Goal: Task Accomplishment & Management: Manage account settings

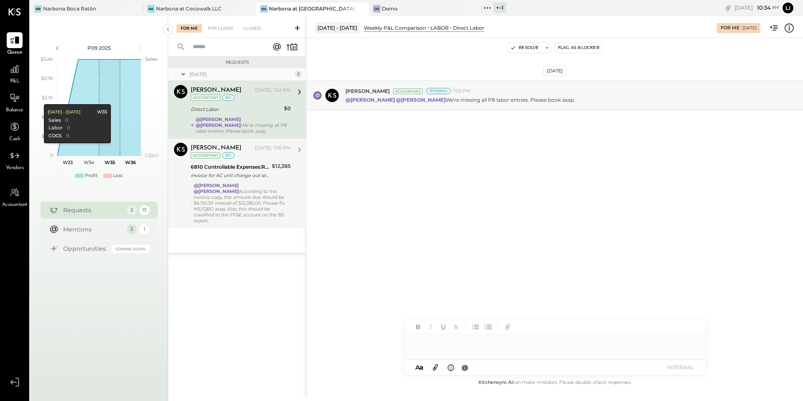
click at [256, 212] on div "@Lilia Martinez Nogueda @Noemi Balmaceda According to the invoice copy, the amo…" at bounding box center [242, 202] width 97 height 41
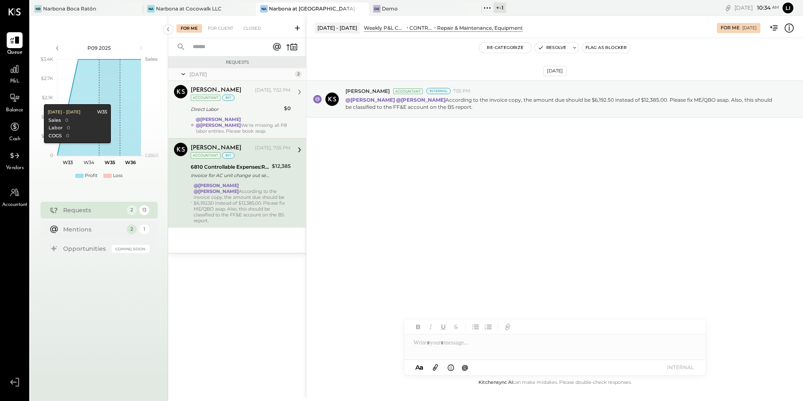
click at [226, 116] on strong "@Lilia Martinez Nogueda" at bounding box center [218, 119] width 45 height 6
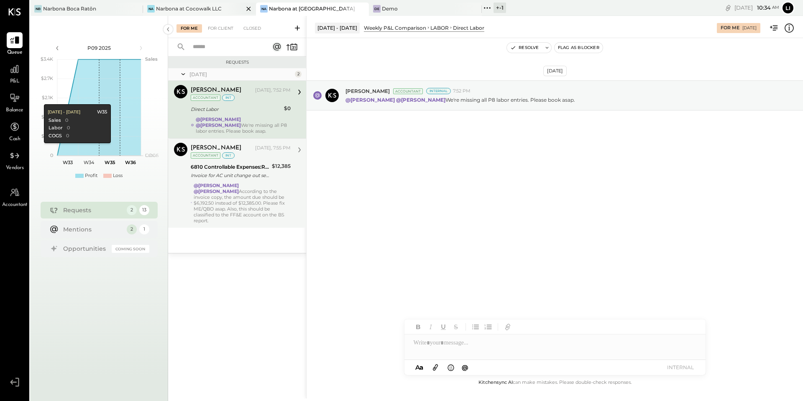
click at [213, 13] on div "Na Narbona at Cocowalk LLC" at bounding box center [199, 9] width 113 height 13
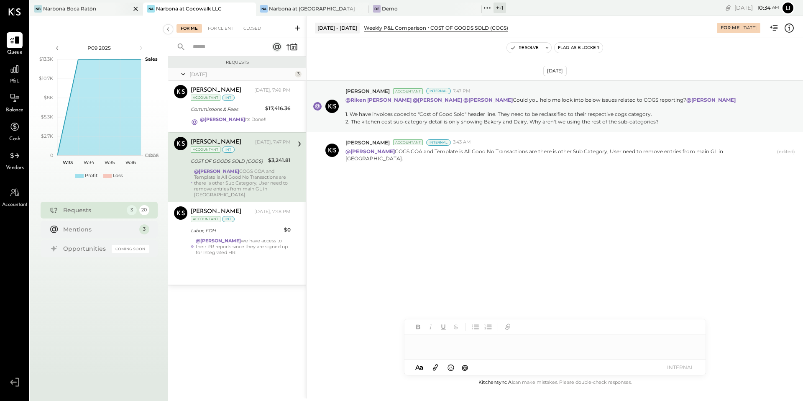
click at [105, 9] on div "NB Narbona Boca Ratōn" at bounding box center [80, 9] width 100 height 8
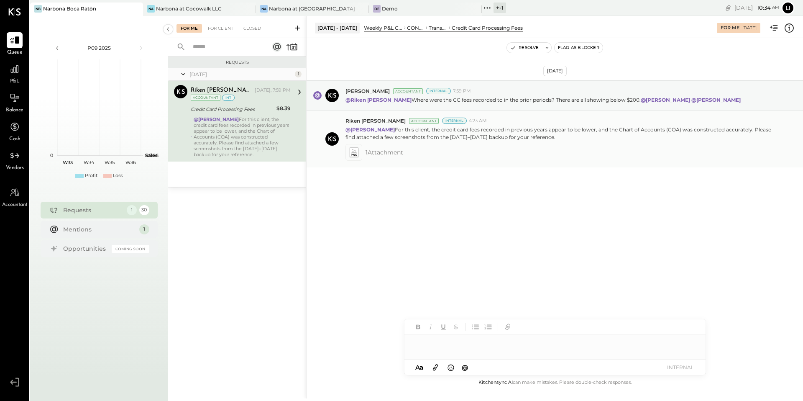
click at [358, 152] on icon at bounding box center [354, 152] width 8 height 9
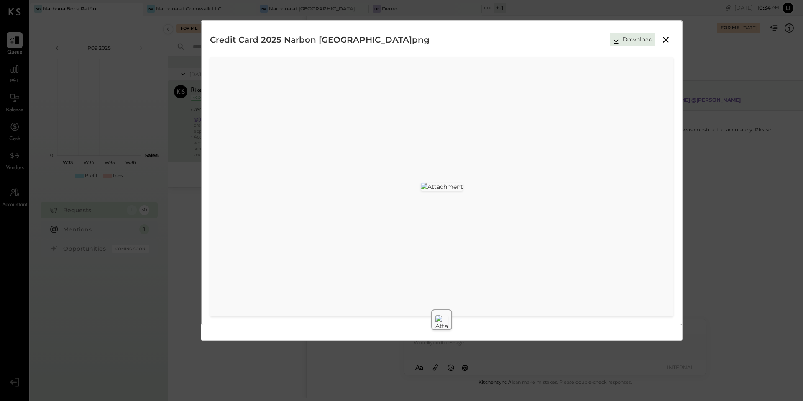
click at [463, 186] on img at bounding box center [442, 186] width 42 height 8
click at [667, 39] on icon at bounding box center [666, 40] width 10 height 10
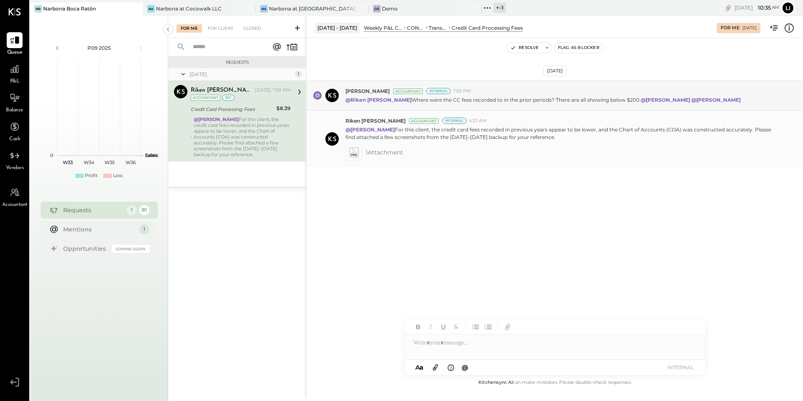
click at [358, 155] on icon at bounding box center [353, 152] width 9 height 10
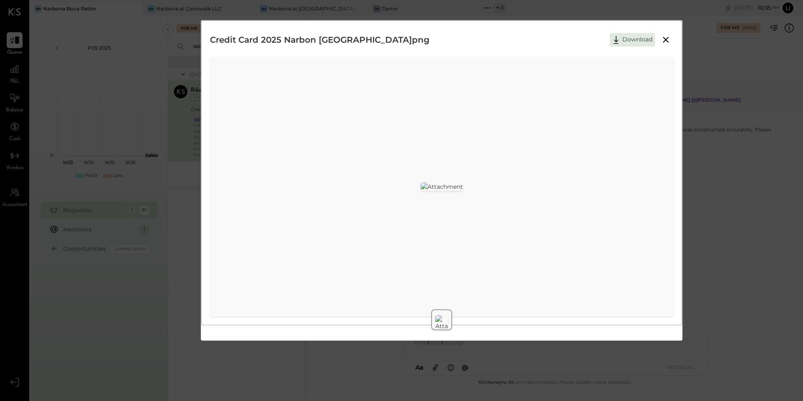
click at [530, 176] on div at bounding box center [442, 187] width 460 height 22
click at [421, 191] on img at bounding box center [442, 186] width 42 height 8
click at [463, 191] on img at bounding box center [442, 186] width 42 height 8
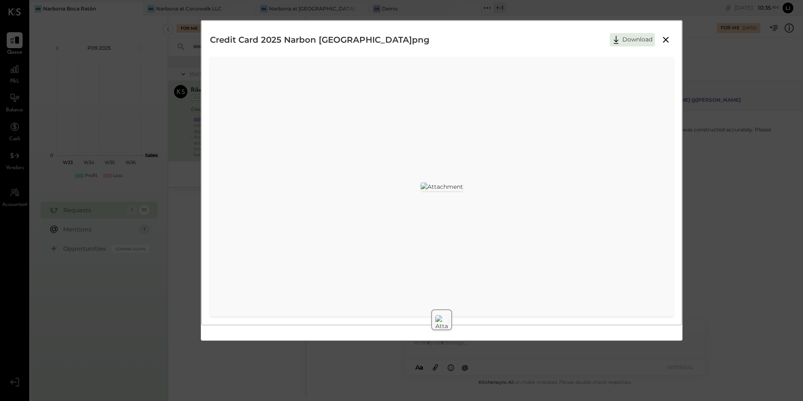
click at [463, 191] on img at bounding box center [442, 186] width 42 height 8
click at [463, 182] on img at bounding box center [442, 186] width 42 height 8
click at [421, 182] on img at bounding box center [442, 186] width 42 height 8
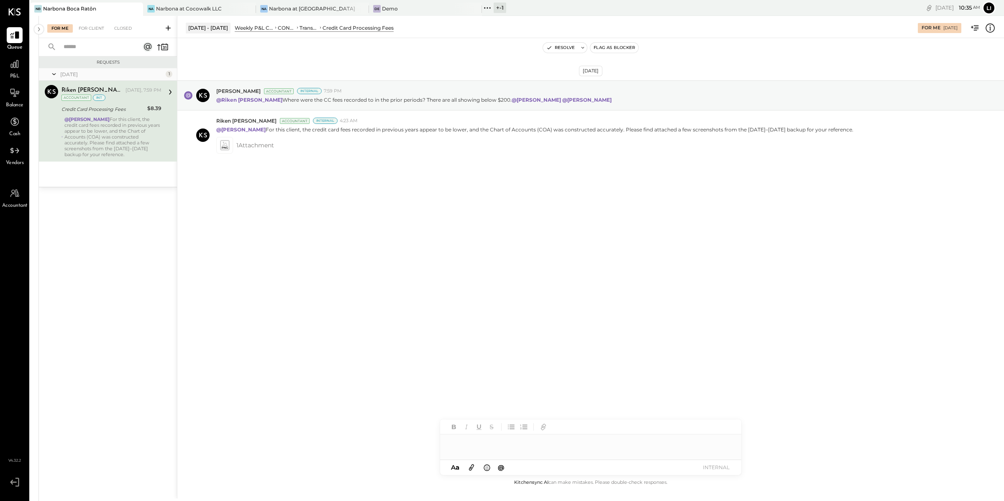
click at [412, 251] on div "Aug 10th, 2025 Joseph Shin Accountant Internal 7:59 PM @Riken Shethiya Where we…" at bounding box center [590, 257] width 827 height 439
click at [497, 257] on div "Aug 10th, 2025 Joseph Shin Accountant Internal 7:59 PM @Riken Shethiya Where we…" at bounding box center [590, 257] width 827 height 439
click at [599, 221] on div "Aug 10th, 2025 Joseph Shin Accountant Internal 7:59 PM @Riken Shethiya Where we…" at bounding box center [590, 141] width 827 height 164
click at [442, 185] on div "Aug 10th, 2025 Joseph Shin Accountant Internal 7:59 PM @Riken Shethiya Where we…" at bounding box center [590, 141] width 827 height 164
click at [649, 241] on div "Aug 10th, 2025 Joseph Shin Accountant Internal 7:59 PM @Riken Shethiya Where we…" at bounding box center [590, 257] width 827 height 439
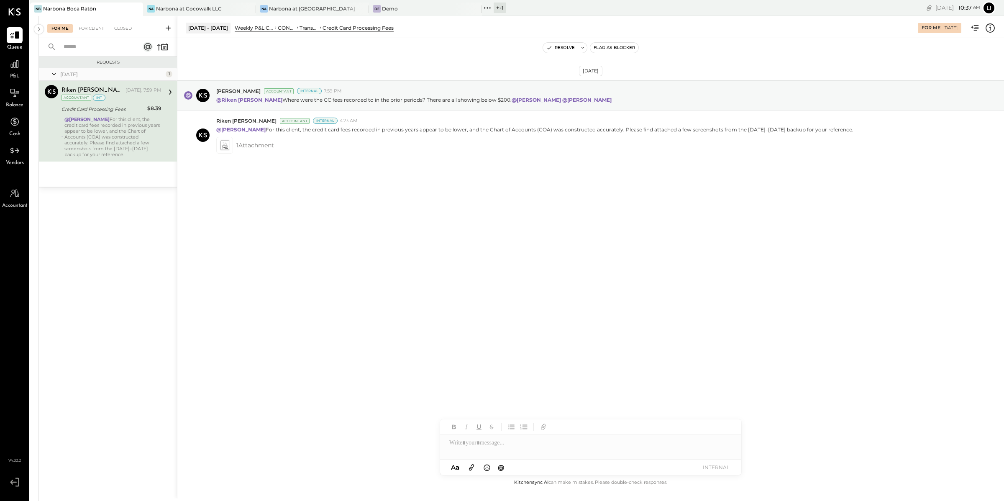
click at [497, 302] on div "Aug 10th, 2025 Joseph Shin Accountant Internal 7:59 PM @Riken Shethiya Where we…" at bounding box center [590, 257] width 827 height 439
click at [404, 224] on div "Aug 10th, 2025 Joseph Shin Accountant Internal 7:59 PM @Riken Shethiya Where we…" at bounding box center [590, 257] width 827 height 439
click at [443, 239] on div "Aug 10th, 2025 Joseph Shin Accountant Internal 7:59 PM @Riken Shethiya Where we…" at bounding box center [590, 257] width 827 height 439
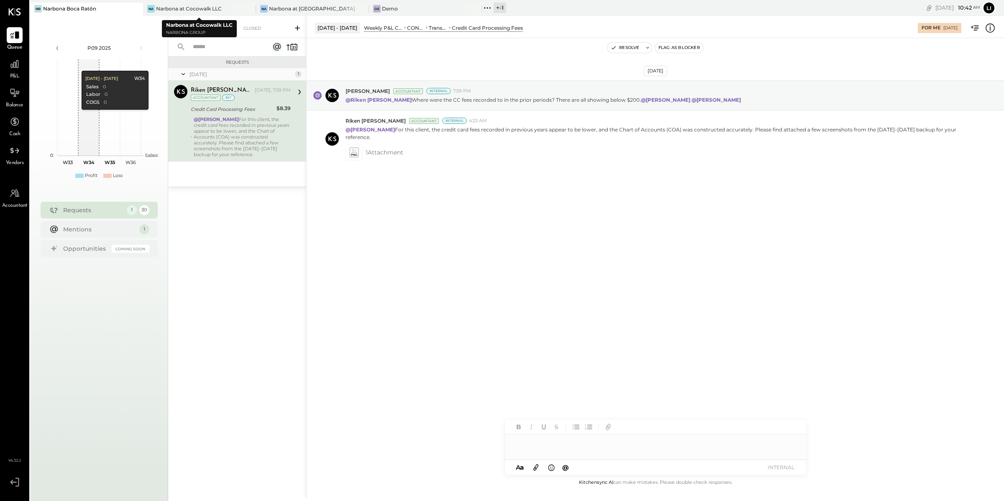
click at [216, 22] on b "Narbona at Cocowalk LLC" at bounding box center [199, 25] width 67 height 6
click at [211, 23] on div "For Me For Client Closed" at bounding box center [237, 27] width 138 height 22
click at [222, 27] on div "For Client" at bounding box center [221, 28] width 34 height 8
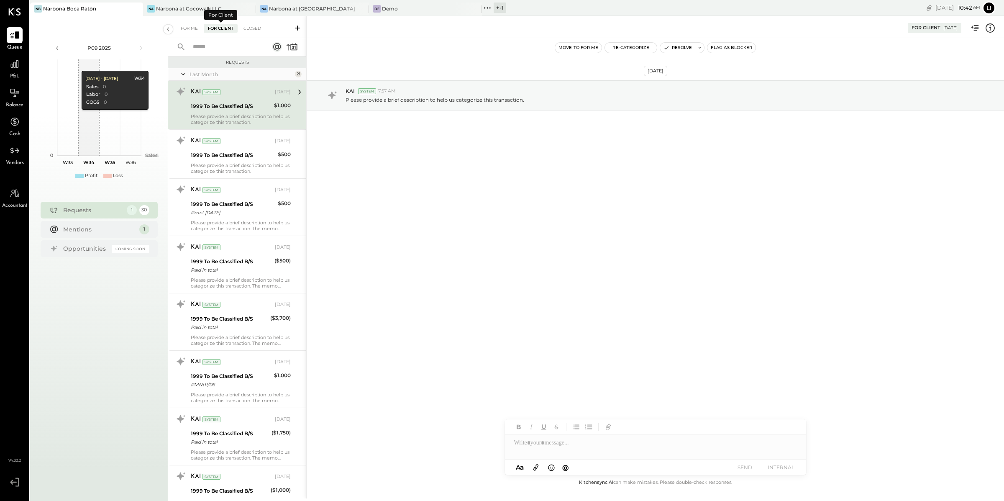
click at [218, 49] on input "text" at bounding box center [226, 47] width 76 height 14
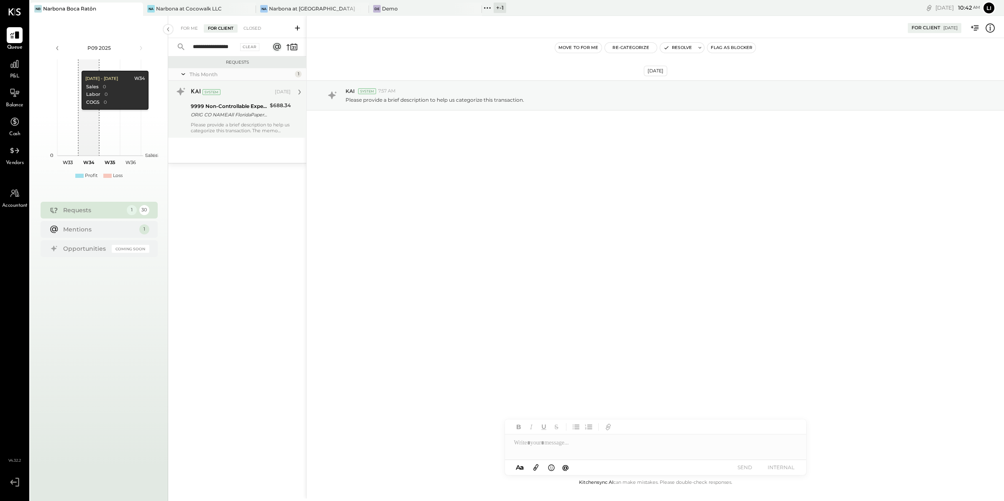
type input "**********"
click at [219, 105] on div "9999 Non-Controllable Expenses:Other Income and Expenses:To Be Classified P&L" at bounding box center [229, 106] width 77 height 8
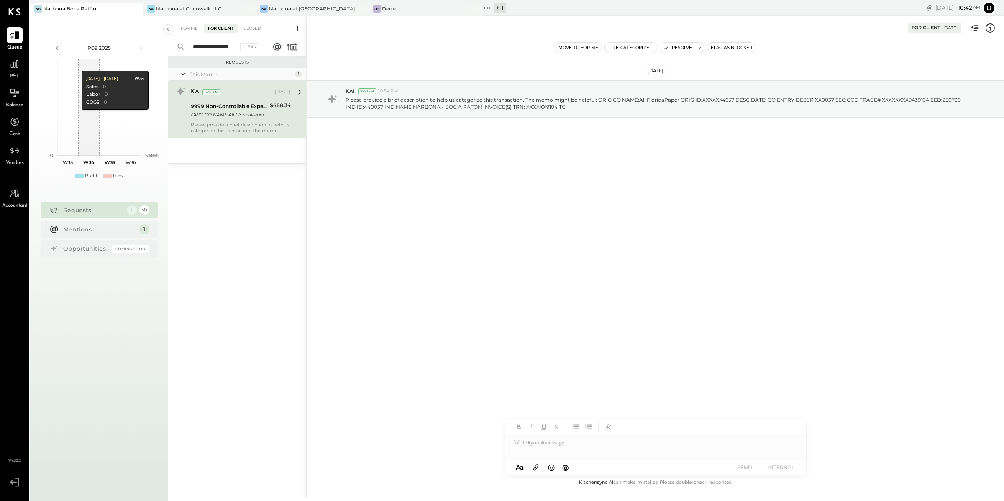
drag, startPoint x: 662, startPoint y: 159, endPoint x: 702, endPoint y: 63, distance: 104.1
click at [661, 159] on div "Jul 31st, 2025 KAI System 10:54 PM Please provide a brief description to help u…" at bounding box center [655, 119] width 697 height 121
click at [697, 47] on icon at bounding box center [700, 48] width 6 height 6
click at [696, 78] on textarea at bounding box center [733, 78] width 131 height 22
type textarea "**********"
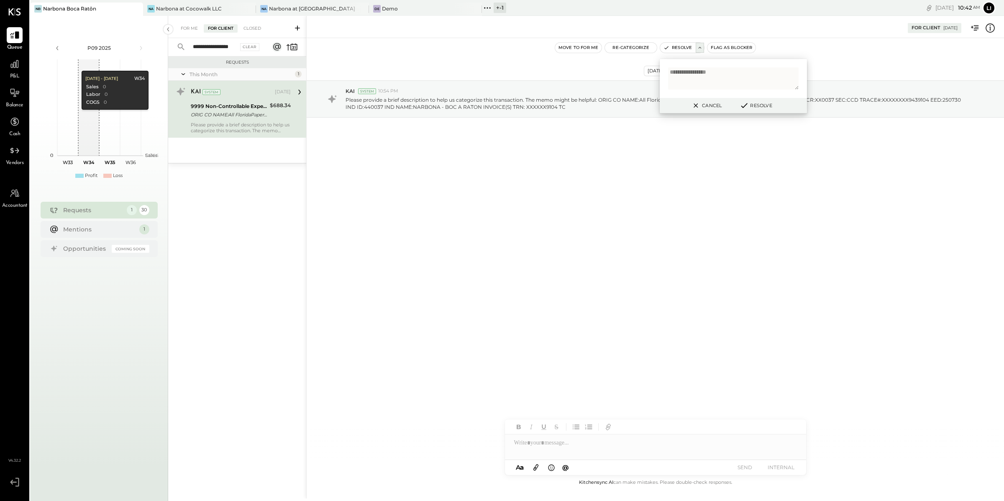
click at [770, 104] on button "Resolve" at bounding box center [756, 105] width 38 height 10
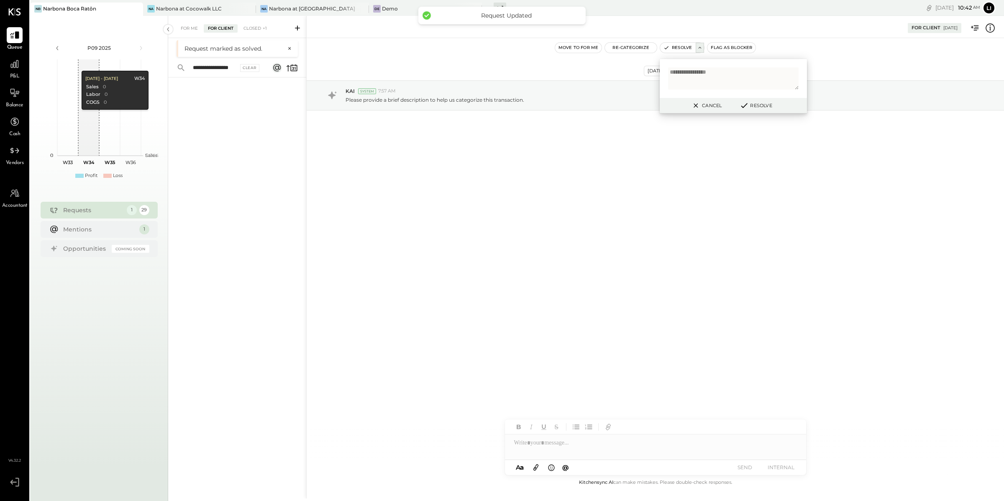
click at [481, 56] on div "**********" at bounding box center [655, 47] width 697 height 19
click at [461, 226] on div "Jul 22nd, 2025 KAI System 7:57 AM Please provide a brief description to help us…" at bounding box center [655, 257] width 697 height 439
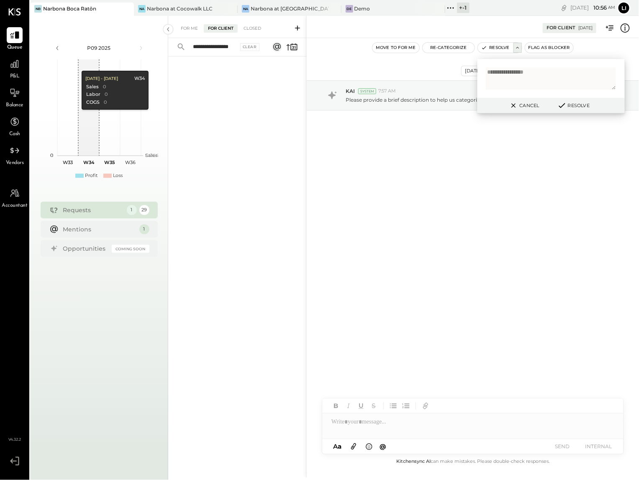
click at [532, 170] on div "Jul 22nd, 2025 KAI System 7:57 AM Please provide a brief description to help us…" at bounding box center [473, 116] width 332 height 114
